Goal: Task Accomplishment & Management: Manage account settings

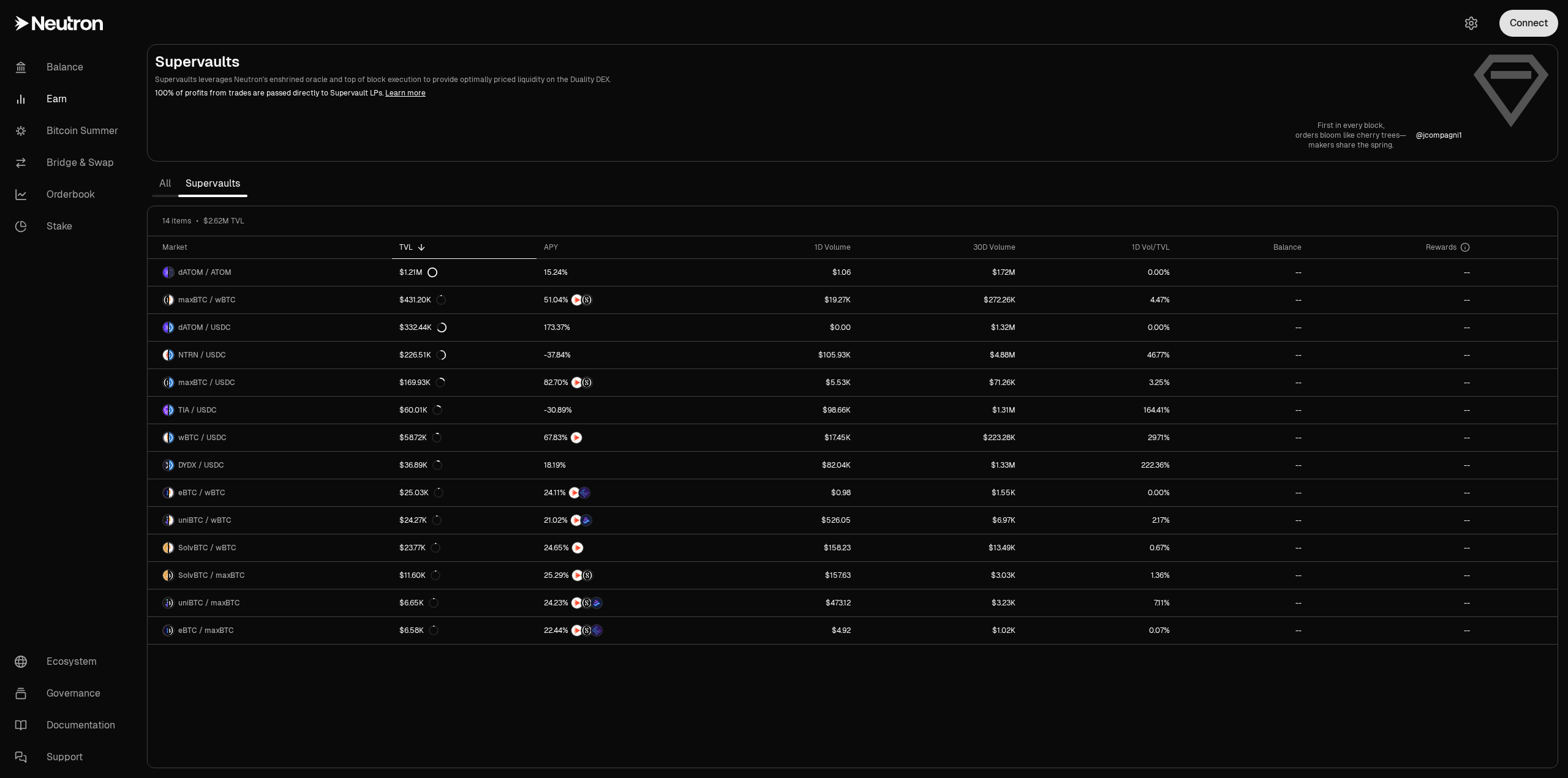
click at [1538, 26] on button "Connect" at bounding box center [1528, 23] width 59 height 27
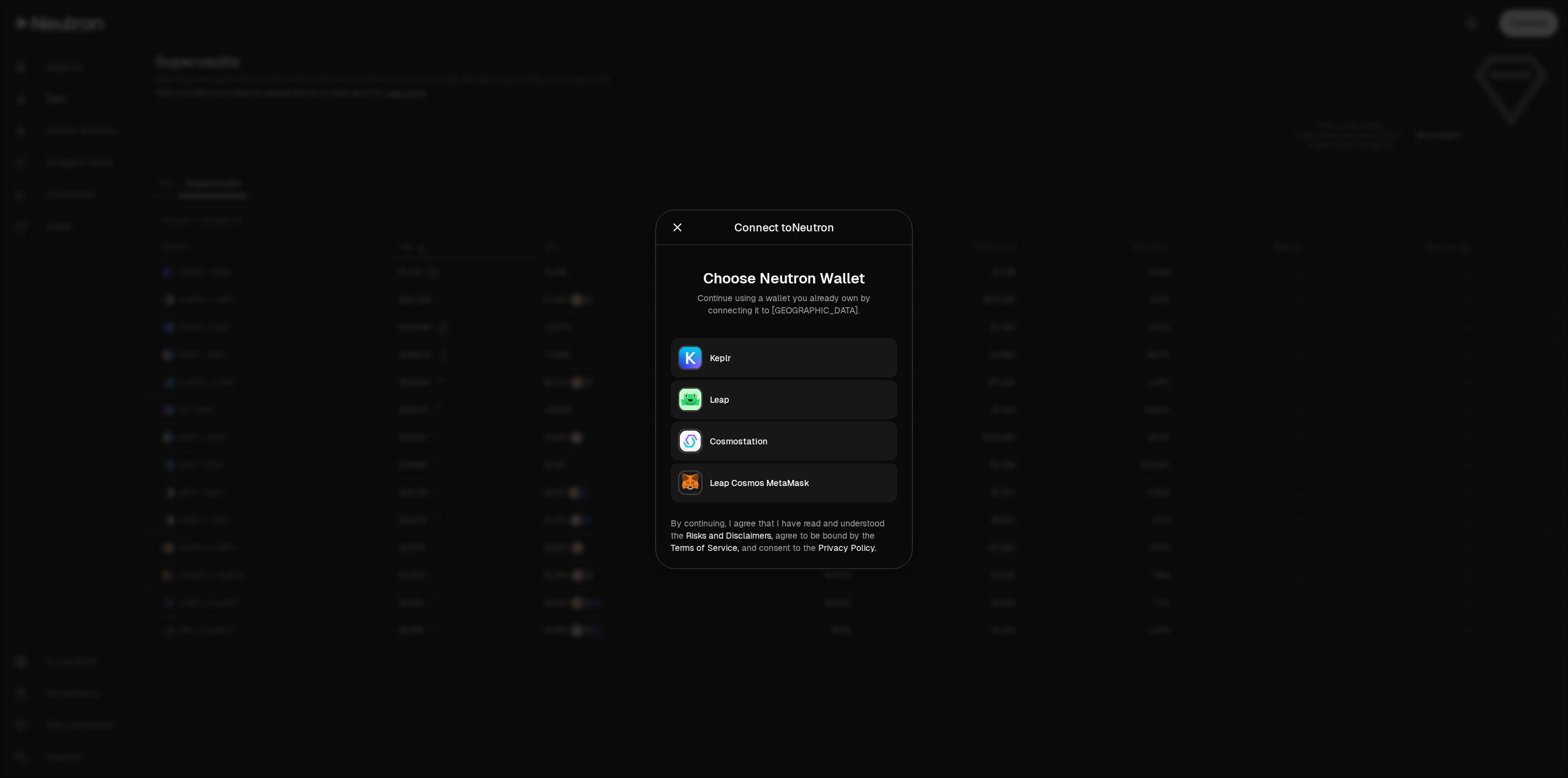
click at [810, 344] on button "Keplr" at bounding box center [783, 358] width 227 height 39
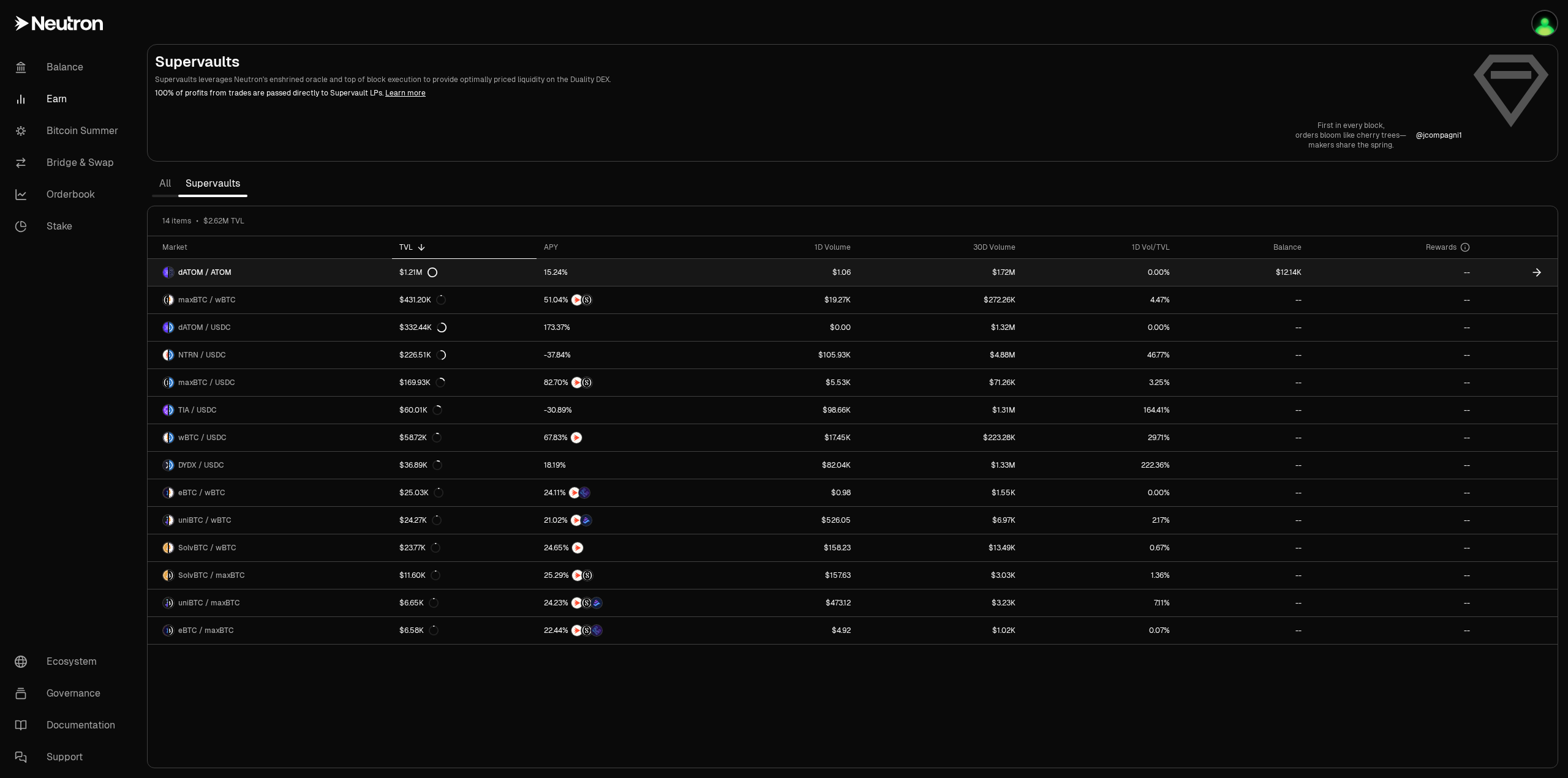
click at [1261, 269] on link at bounding box center [1243, 272] width 132 height 27
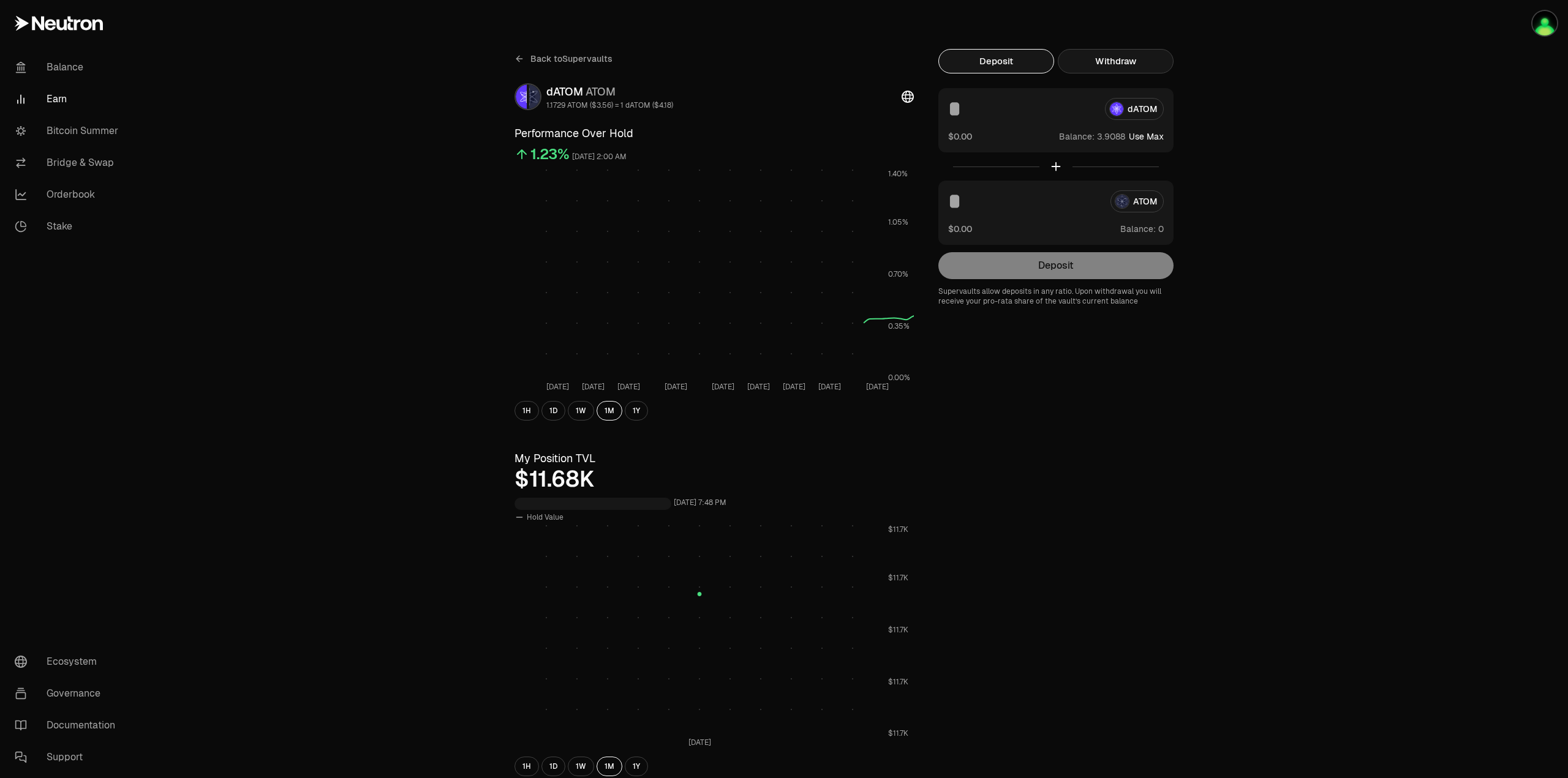
click at [1136, 59] on button "Withdraw" at bounding box center [1116, 62] width 116 height 25
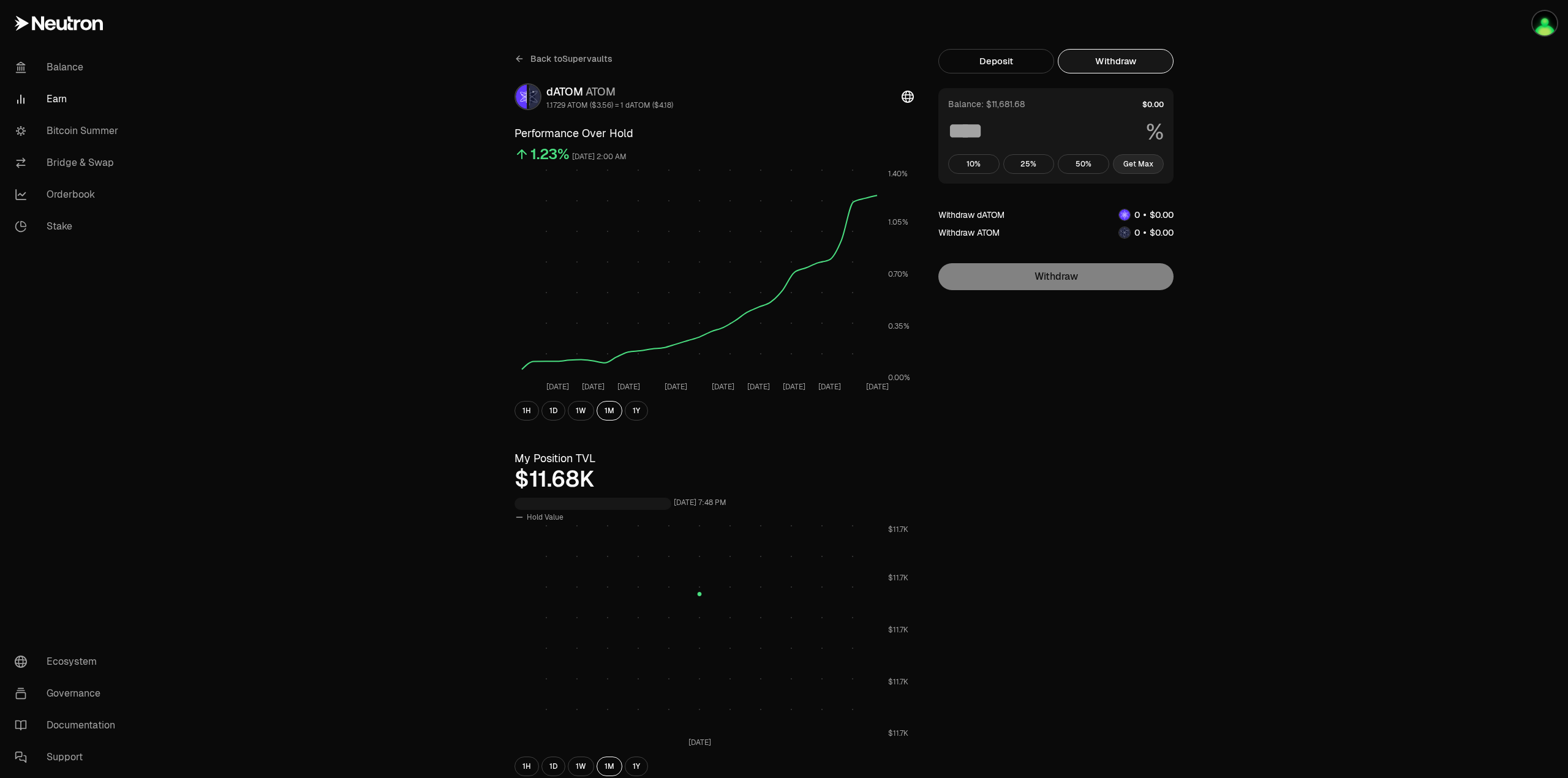
click at [1145, 164] on button "Get Max" at bounding box center [1138, 164] width 51 height 20
type input "***"
